Goal: Obtain resource: Download file/media

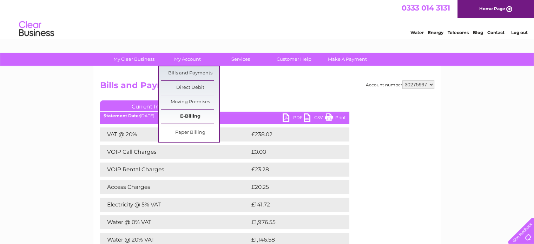
click at [193, 118] on link "E-Billing" at bounding box center [190, 117] width 58 height 14
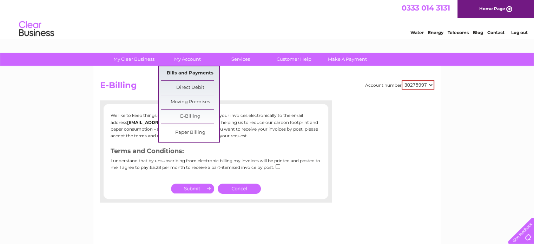
click at [186, 70] on link "Bills and Payments" at bounding box center [190, 73] width 58 height 14
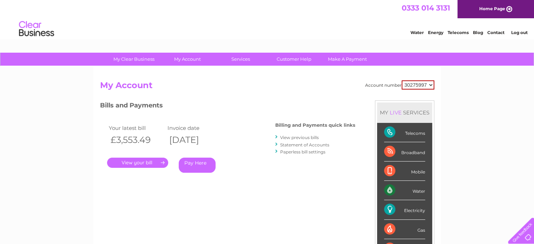
click at [136, 161] on link "." at bounding box center [137, 163] width 61 height 10
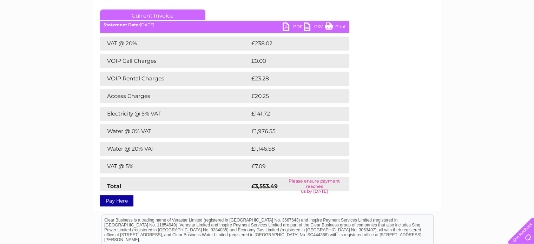
scroll to position [90, 0]
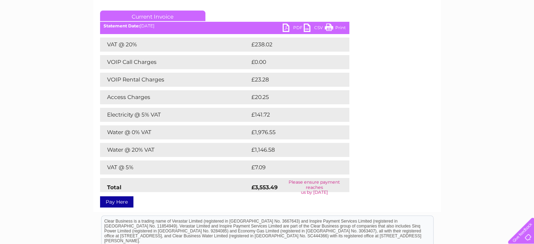
click at [285, 27] on link "PDF" at bounding box center [293, 29] width 21 height 10
